Goal: Information Seeking & Learning: Learn about a topic

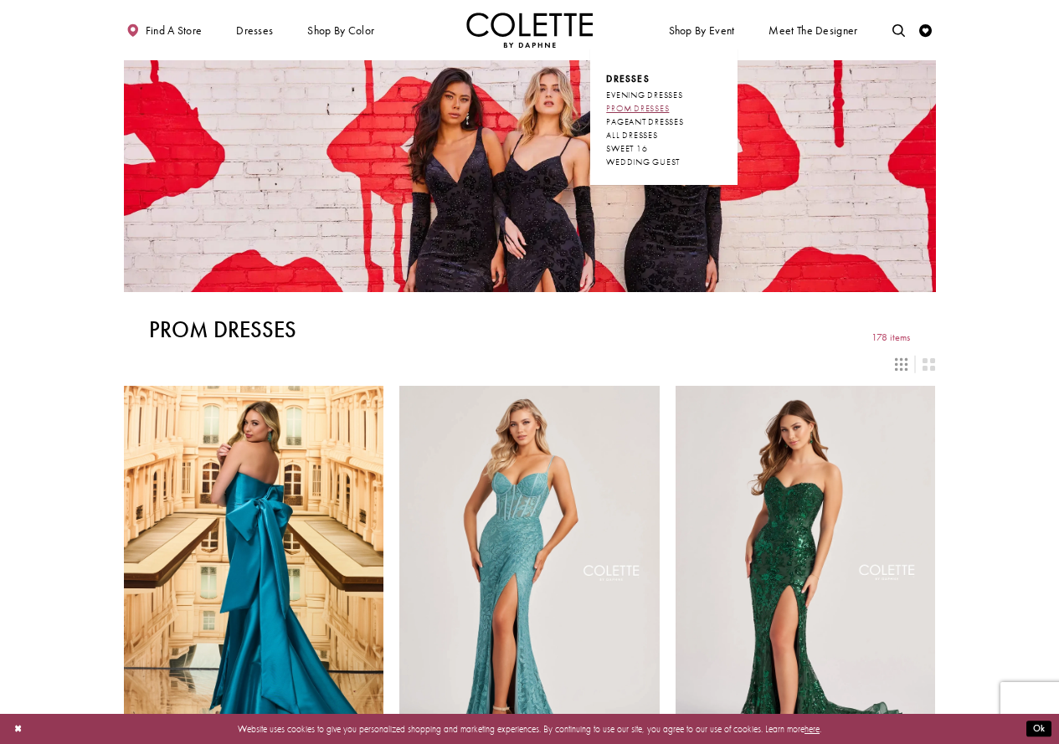
click at [656, 106] on span "PROM DRESSES" at bounding box center [637, 108] width 63 height 11
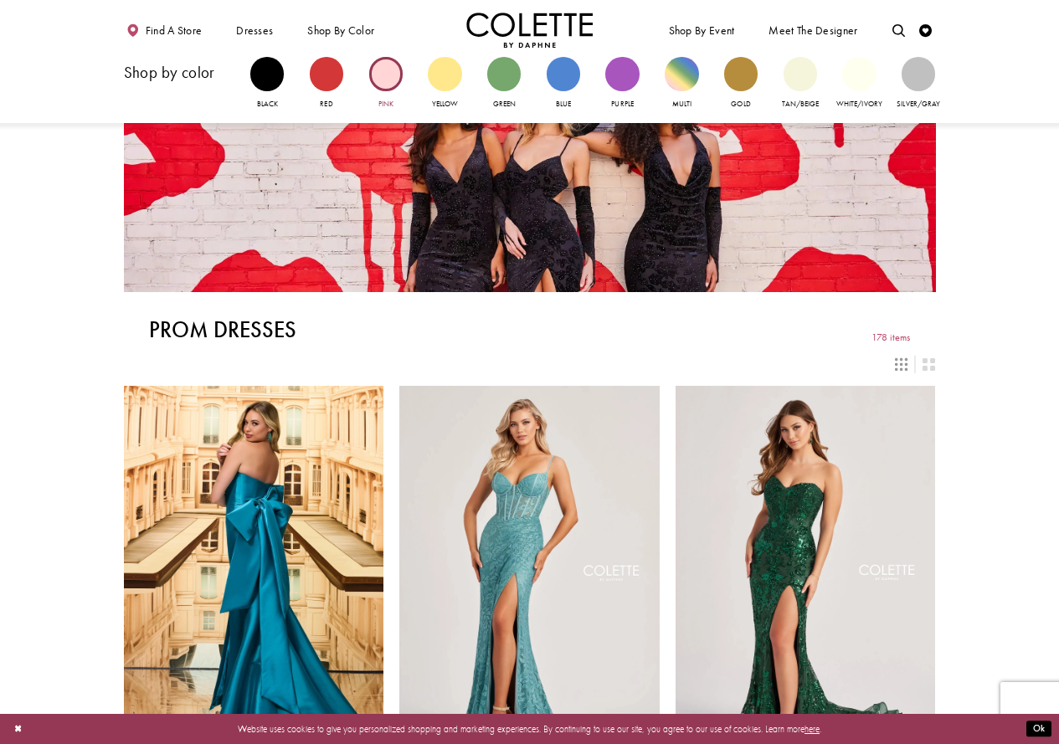
click at [385, 74] on div "Primary block" at bounding box center [385, 73] width 33 height 33
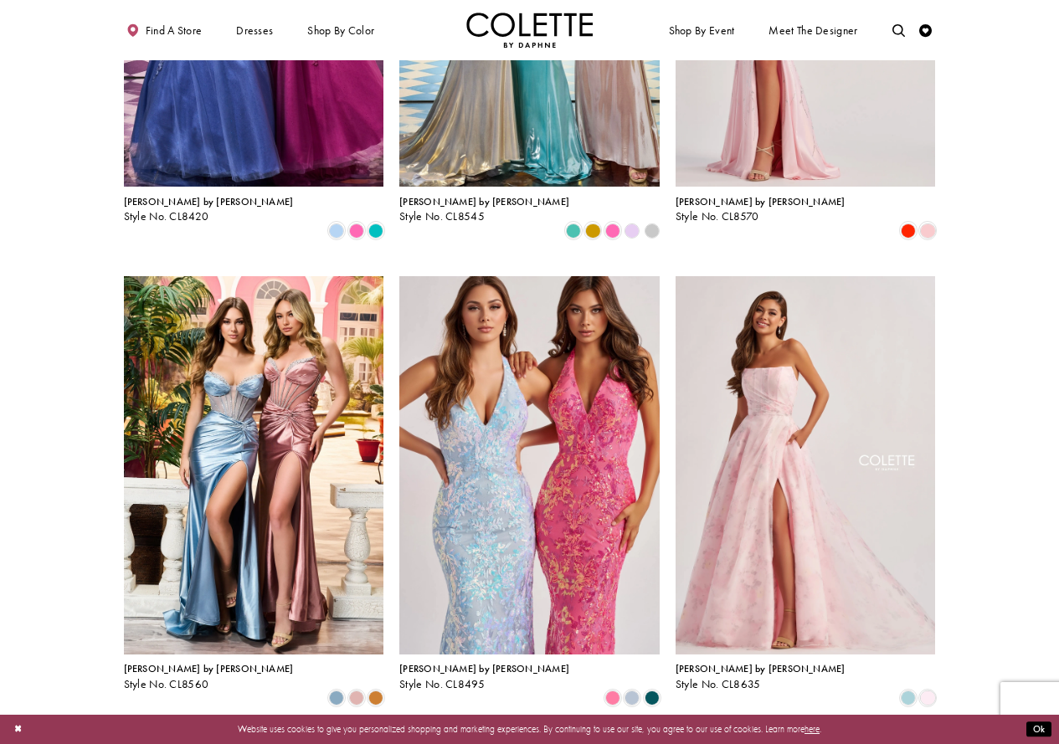
scroll to position [837, 0]
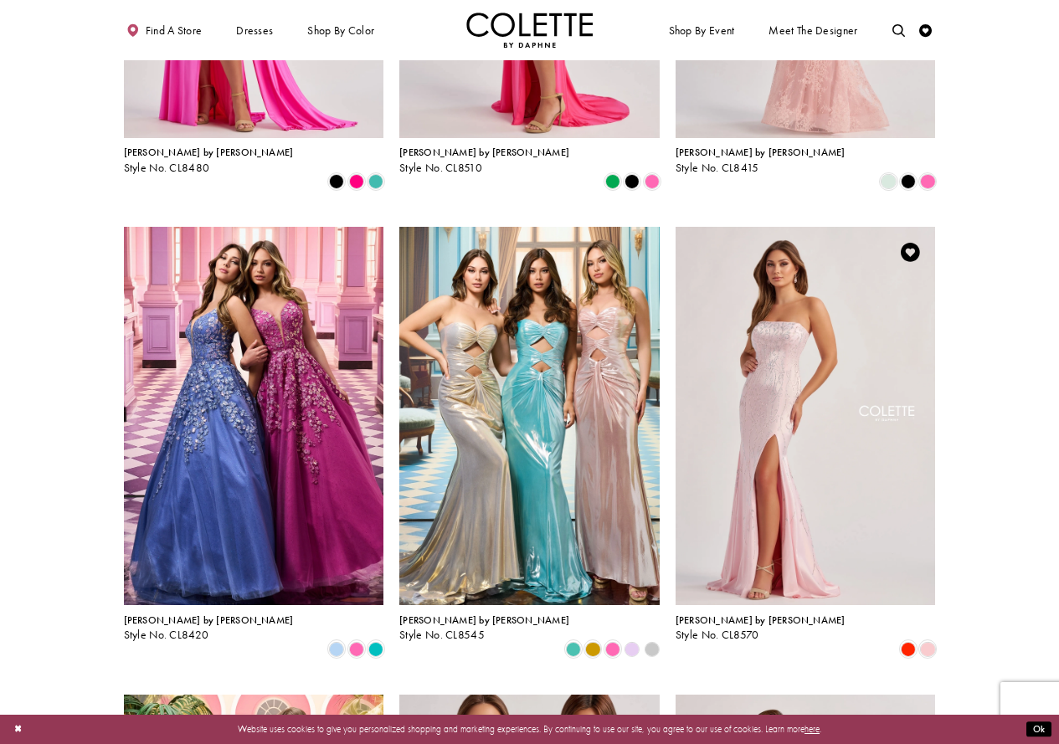
click at [800, 426] on img "Visit Colette by Daphne Style No. CL8570 Page" at bounding box center [806, 416] width 260 height 378
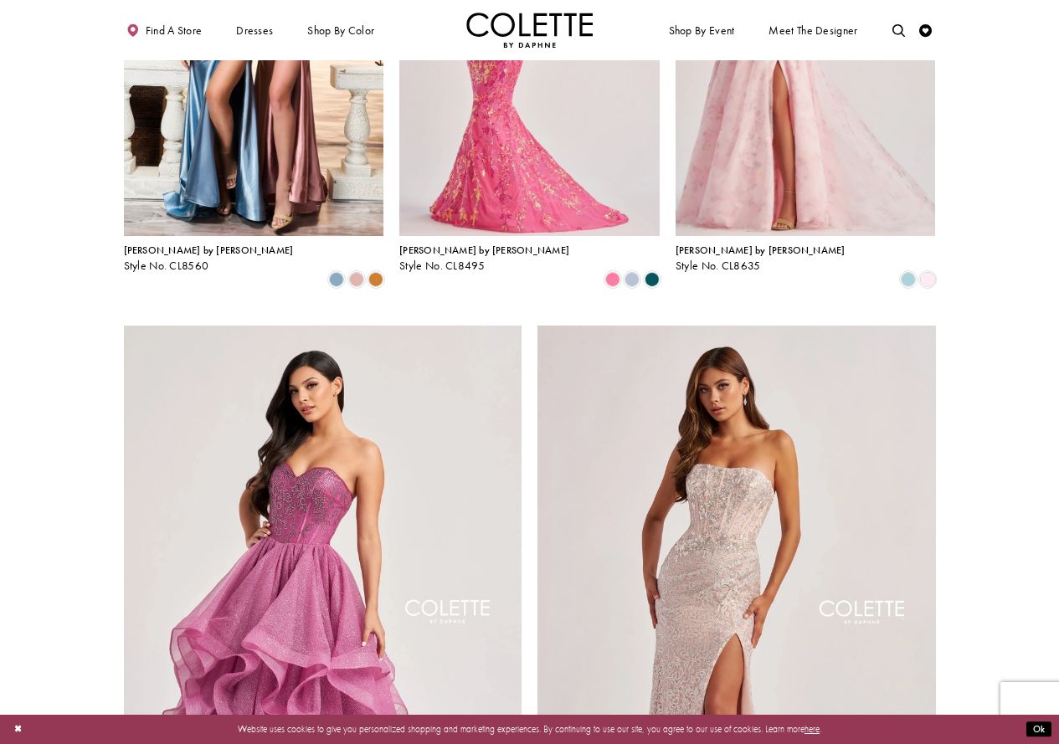
scroll to position [2093, 0]
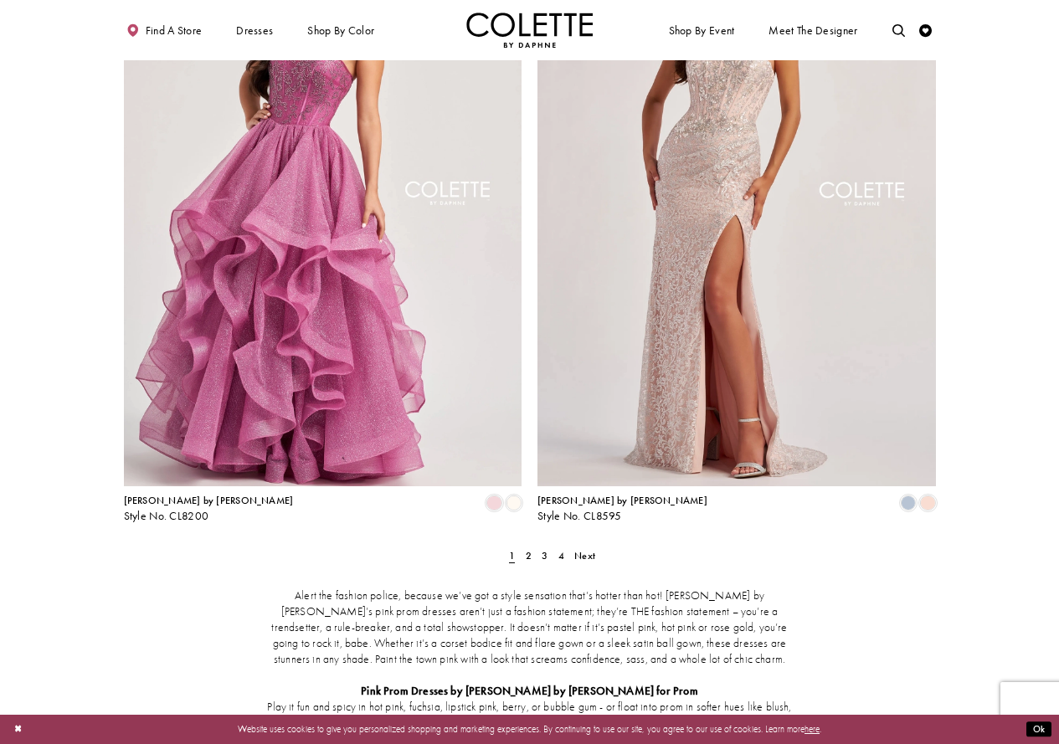
click at [697, 302] on img "Visit Colette by Daphne Style No. CL8595 Page" at bounding box center [737, 196] width 399 height 579
click at [531, 549] on span "2" at bounding box center [529, 555] width 6 height 13
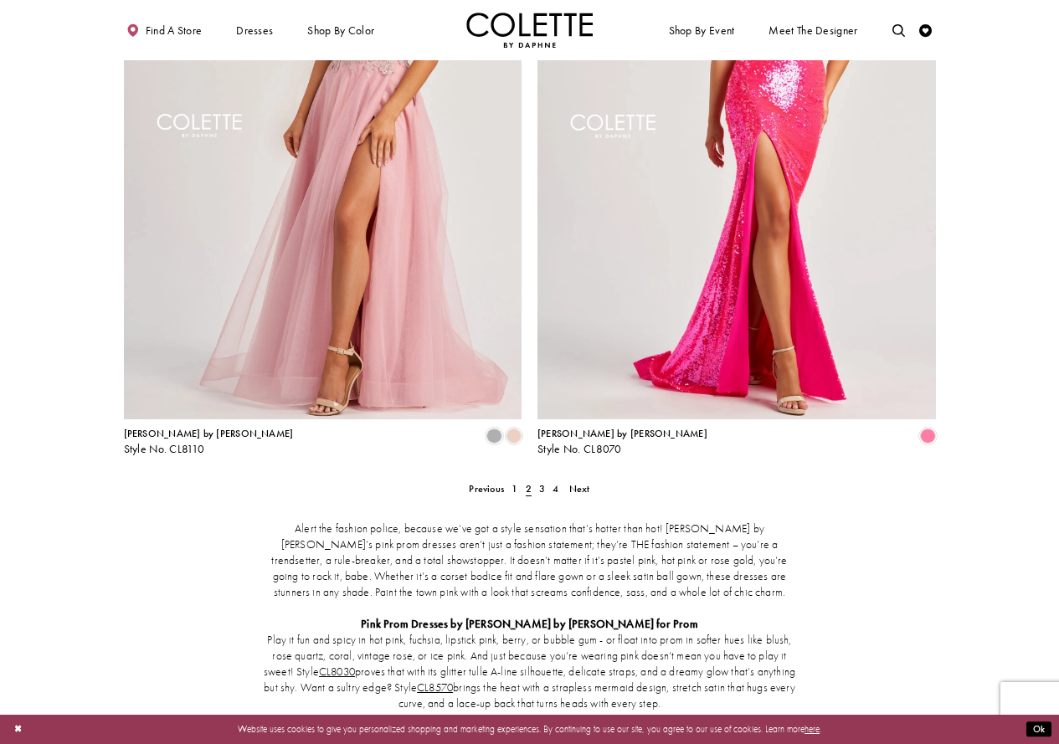
scroll to position [2162, 0]
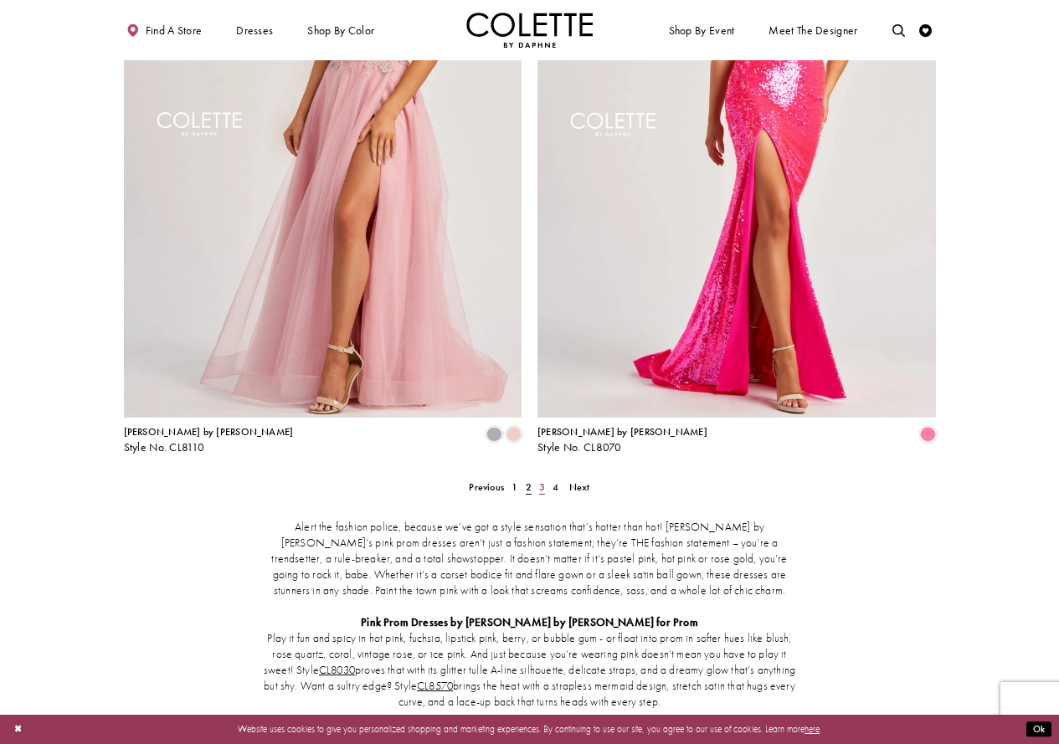
click at [539, 481] on span "3" at bounding box center [542, 487] width 6 height 13
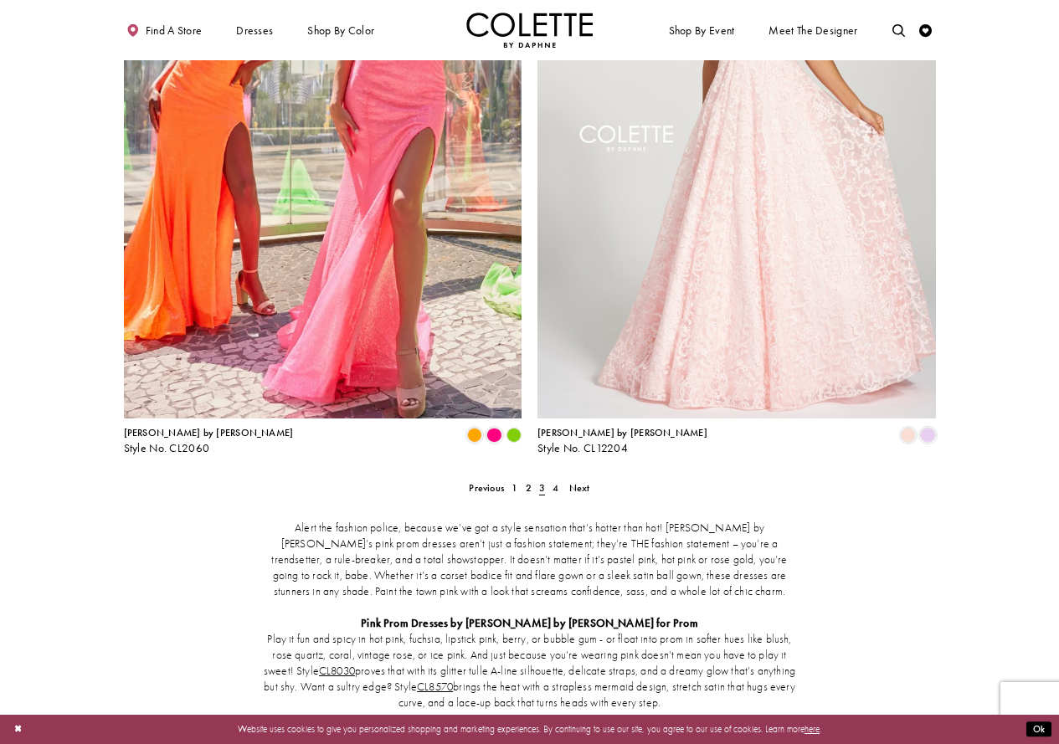
scroll to position [2162, 0]
click at [558, 478] on link "4" at bounding box center [555, 487] width 13 height 18
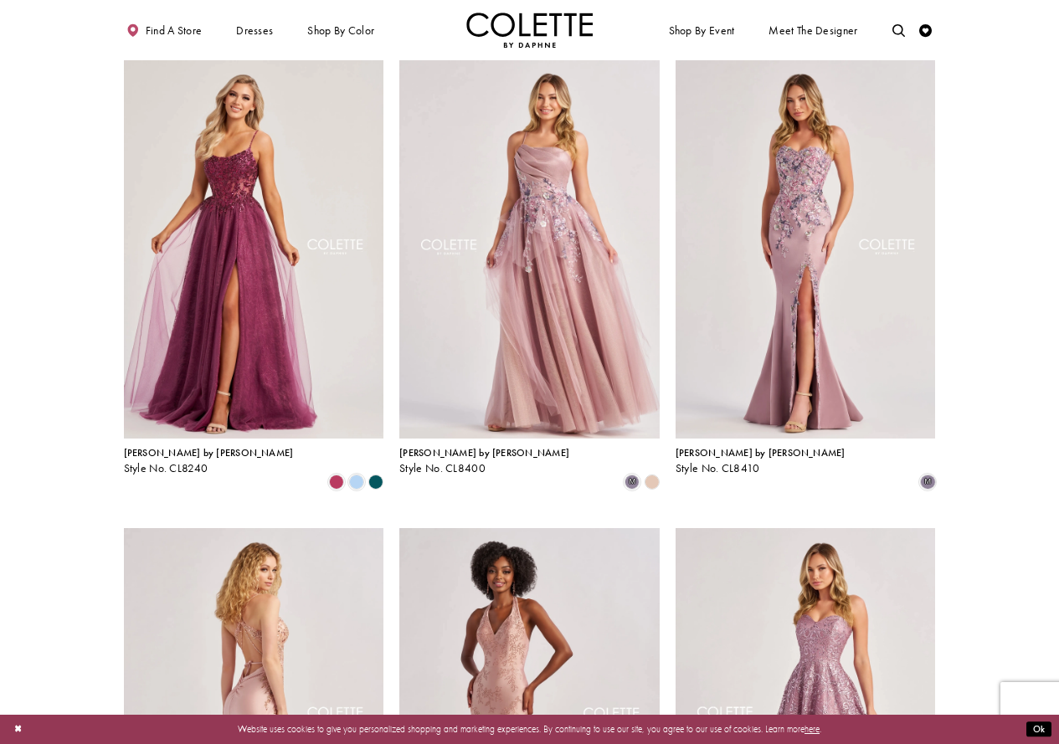
scroll to position [487, 0]
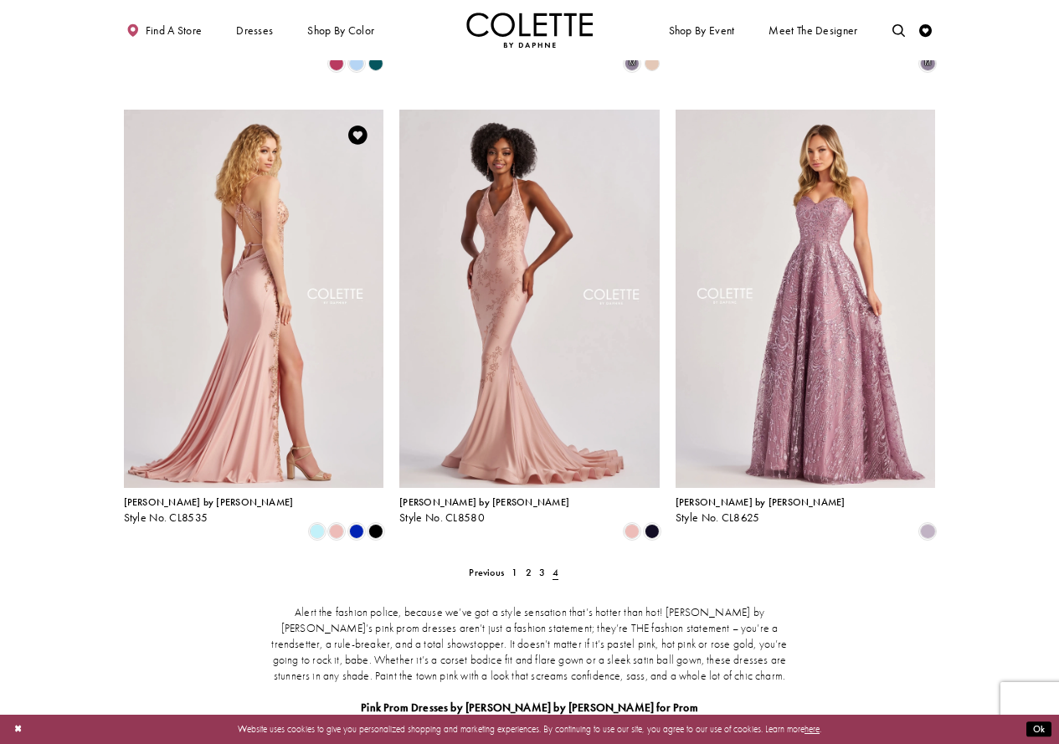
click at [295, 385] on img "Visit Colette by Daphne Style No. CL8535 Page" at bounding box center [254, 299] width 260 height 378
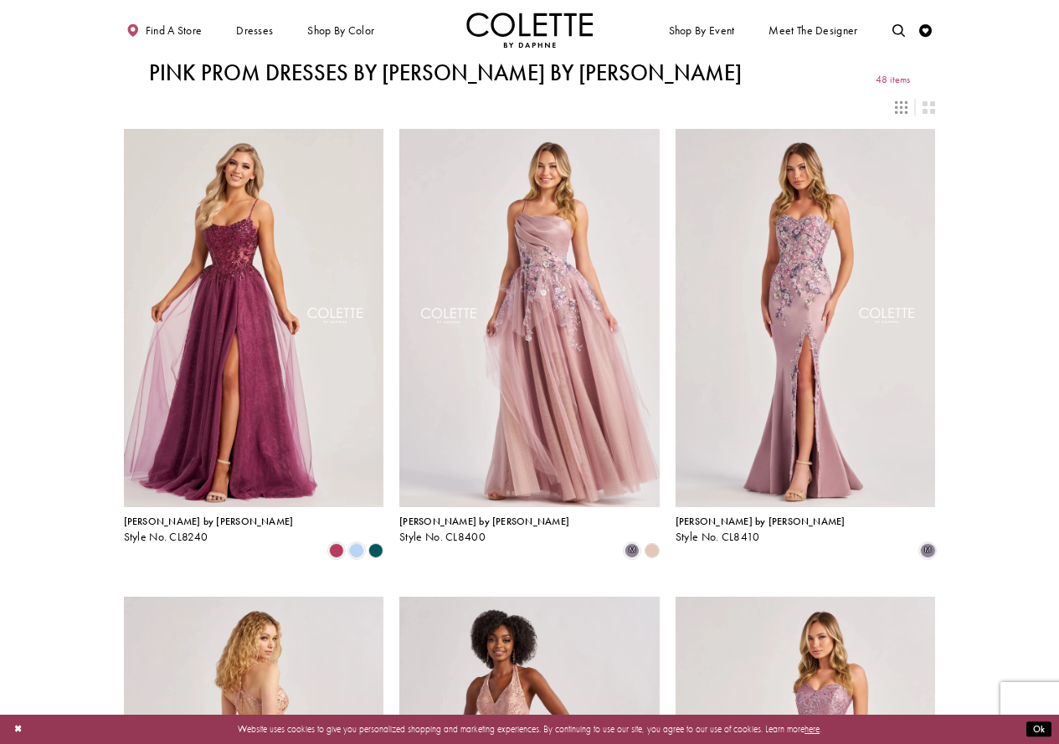
scroll to position [419, 0]
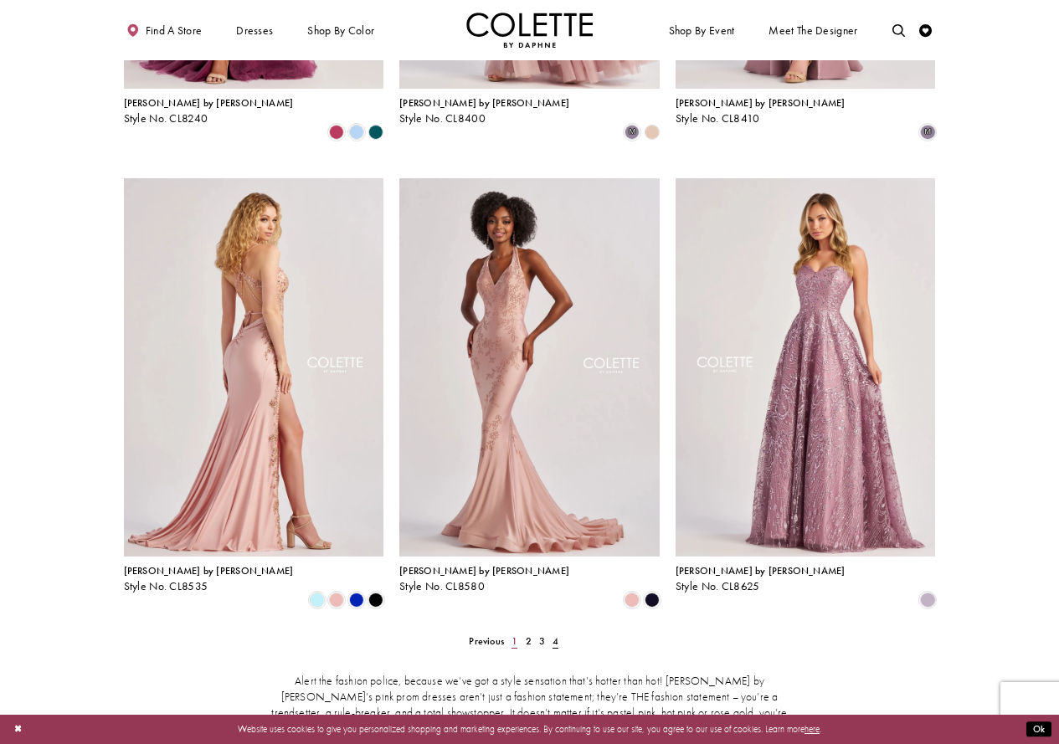
click at [515, 635] on span "1" at bounding box center [515, 641] width 6 height 13
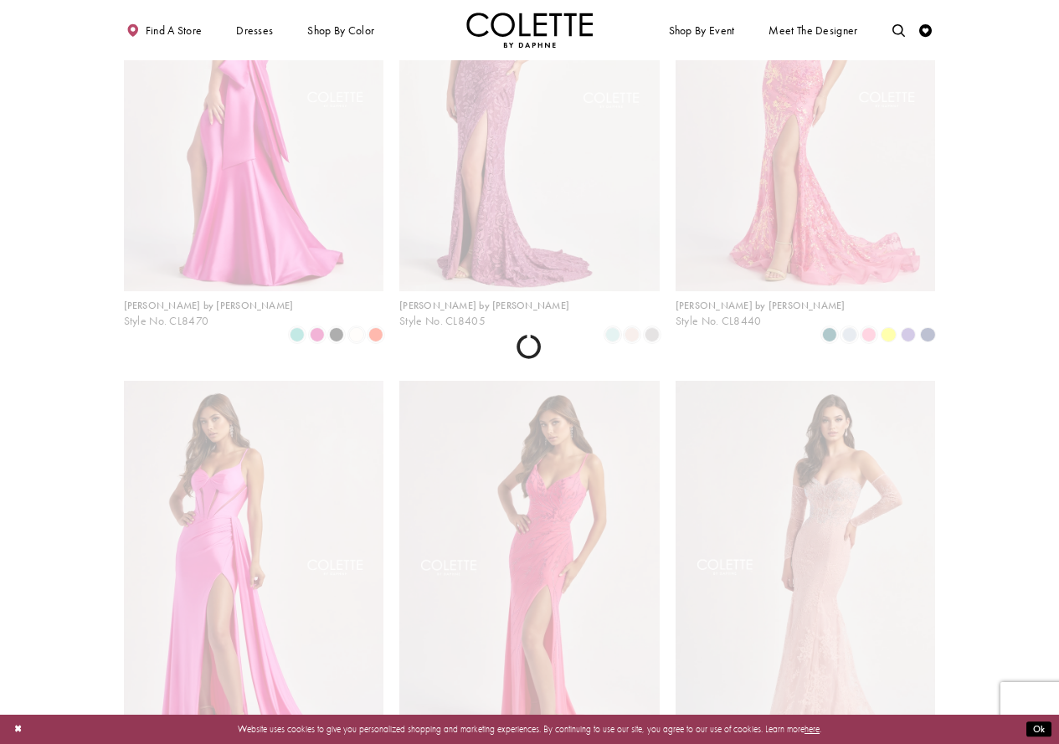
scroll to position [69, 0]
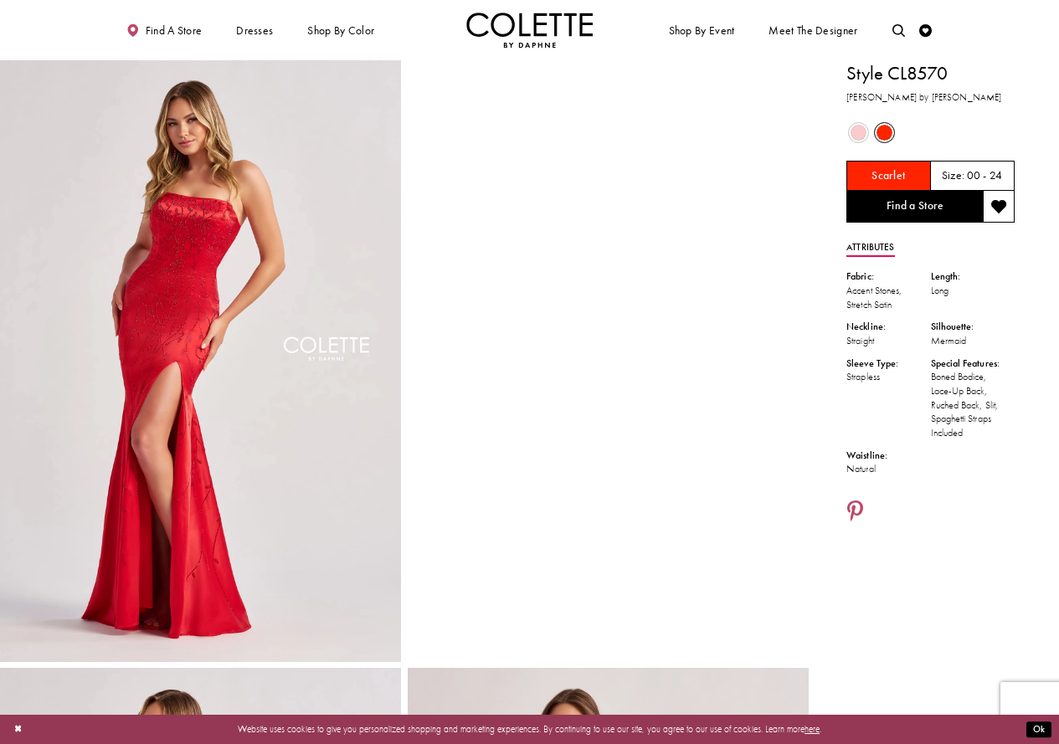
click at [862, 131] on span "Product color controls state depends on size chosen" at bounding box center [859, 133] width 16 height 16
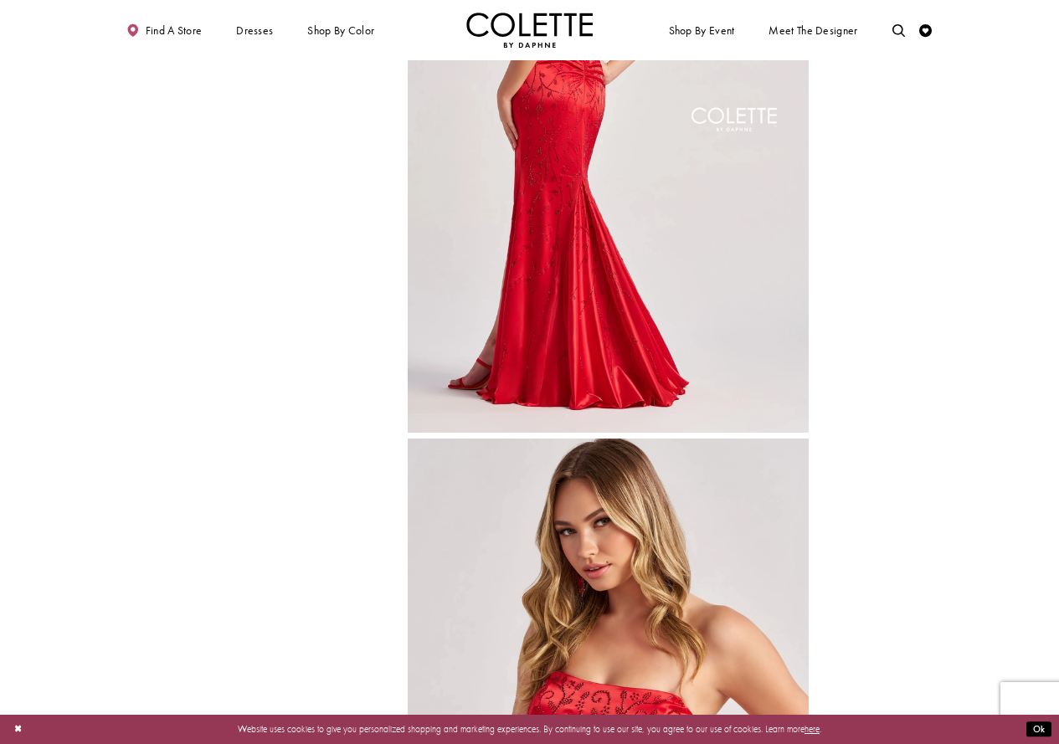
scroll to position [1256, 0]
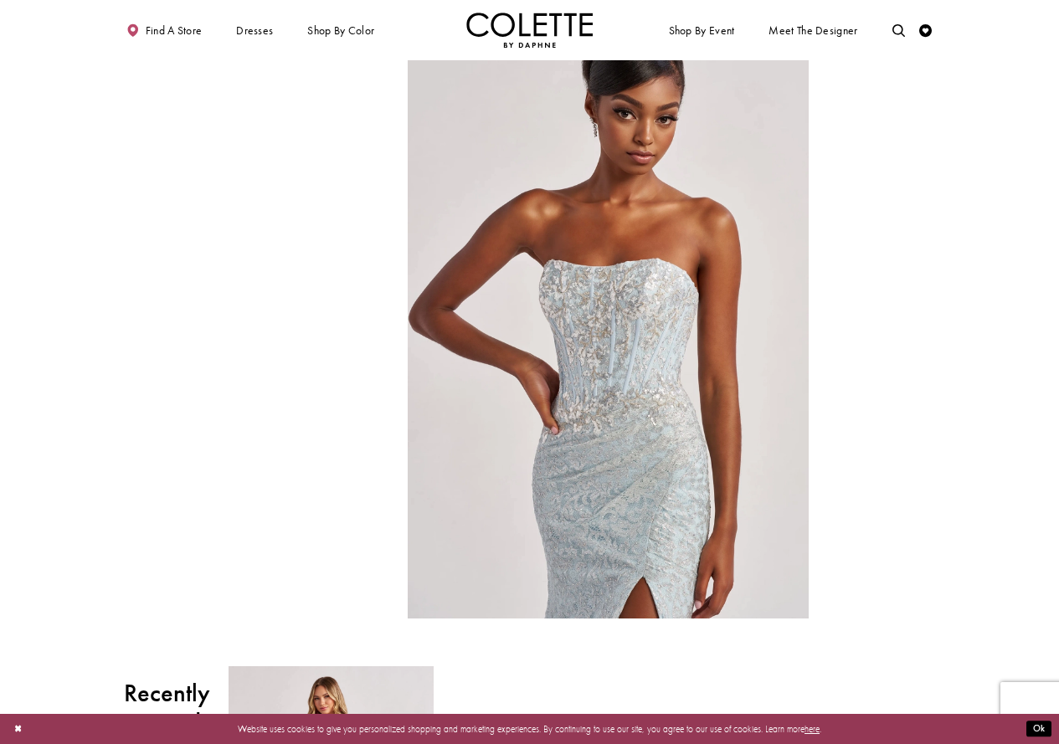
scroll to position [1256, 0]
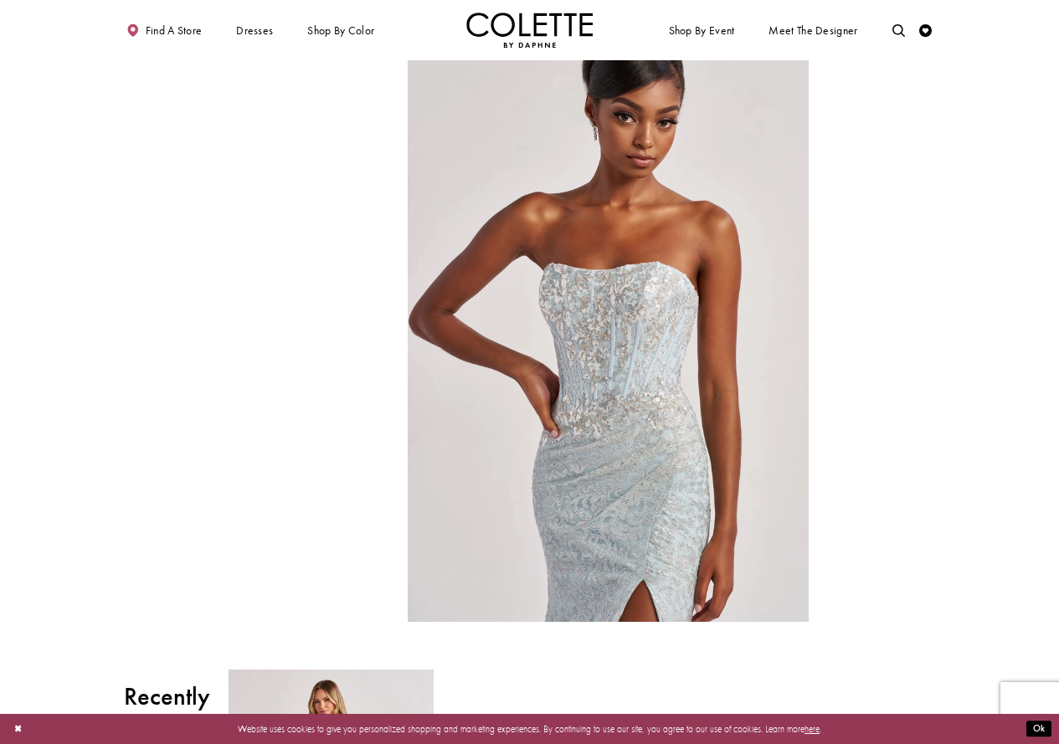
click at [234, 221] on video "Style CL8595 Colette by Daphne #4 autoplay loop mute video" at bounding box center [200, 120] width 401 height 201
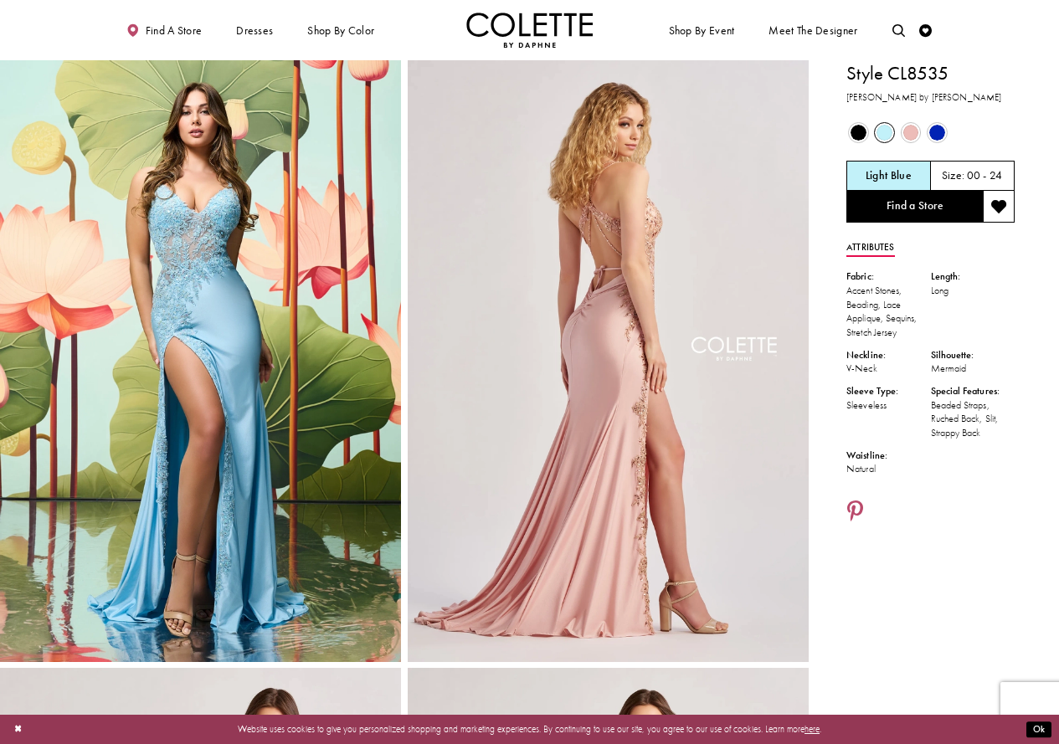
click at [599, 346] on img "Full size Style CL8535 Colette by Daphne #1 default Rose Gold backface vertical…" at bounding box center [608, 361] width 401 height 602
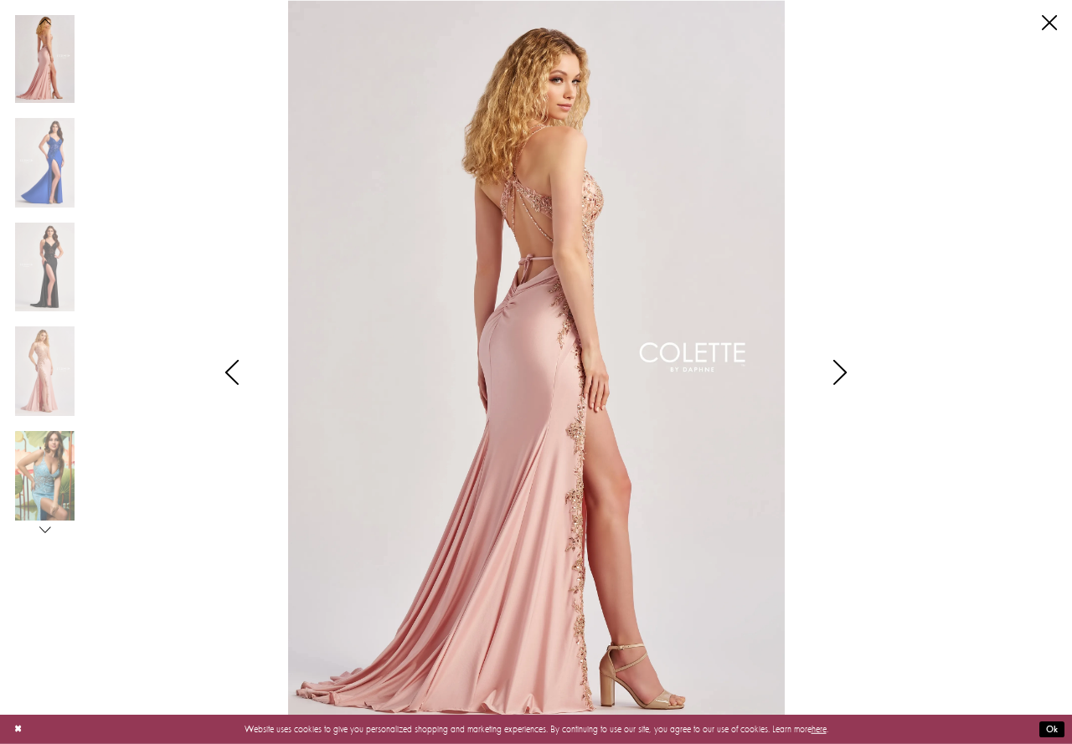
click at [846, 376] on icon "Style CL8535 Colette by Daphne Views dialog" at bounding box center [840, 372] width 42 height 25
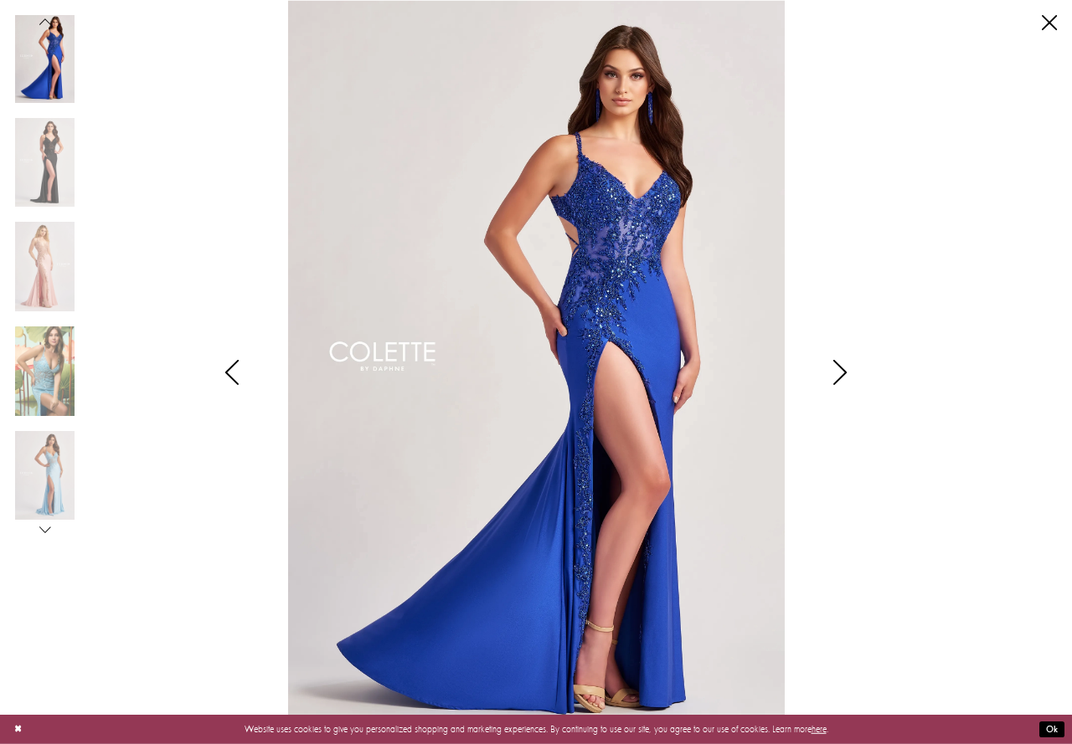
click at [846, 376] on icon "Style CL8535 Colette by Daphne Views dialog" at bounding box center [840, 372] width 42 height 25
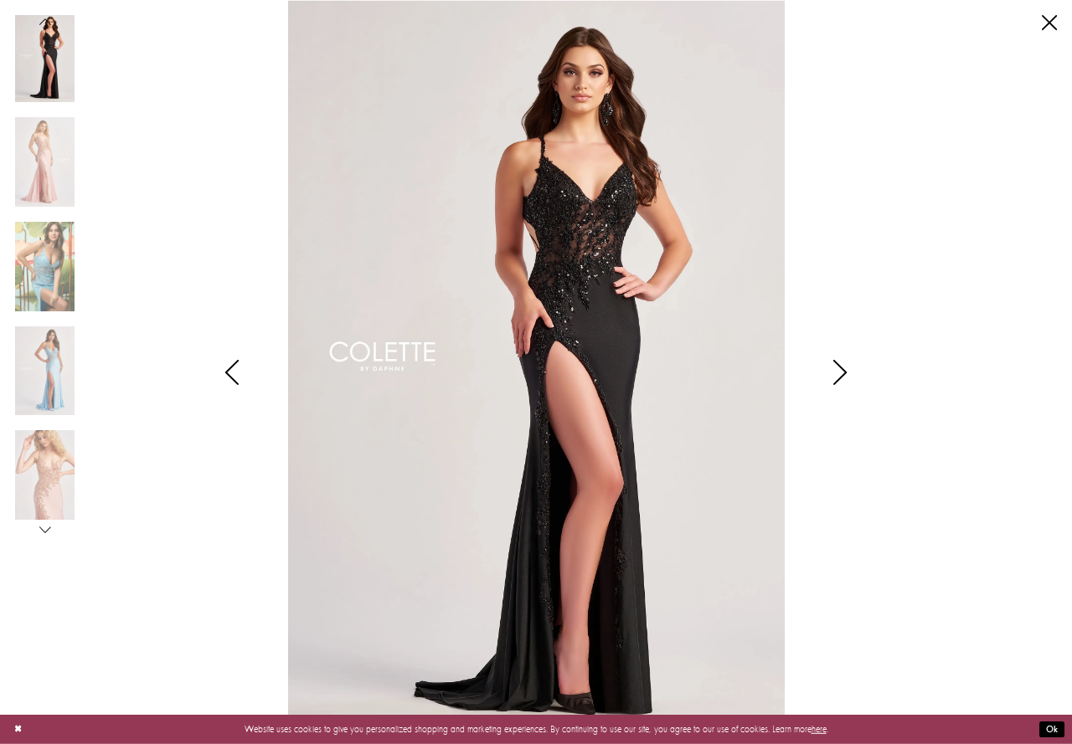
click at [846, 376] on icon "Style CL8535 Colette by Daphne Views dialog" at bounding box center [840, 372] width 42 height 25
